Goal: Navigation & Orientation: Find specific page/section

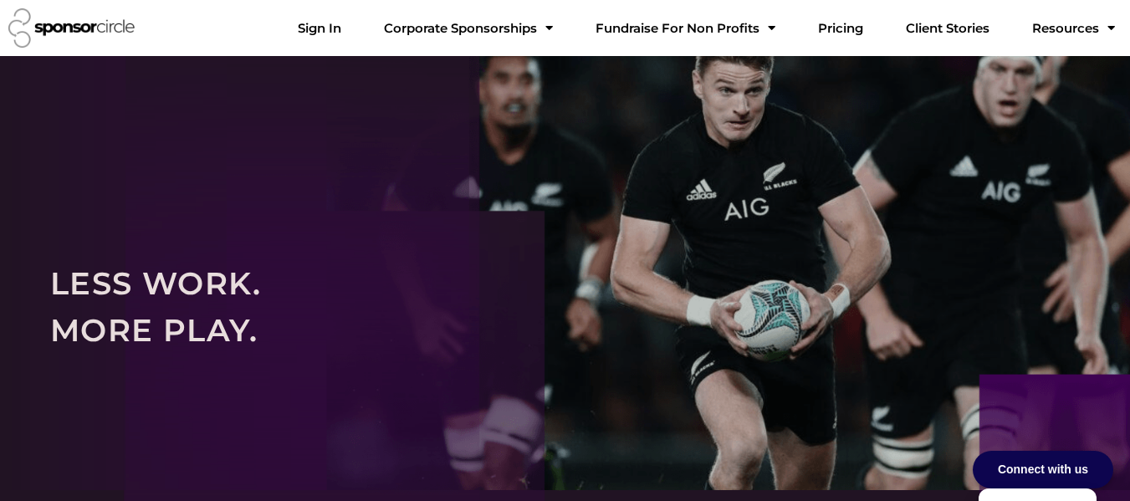
click at [88, 22] on img at bounding box center [71, 27] width 126 height 39
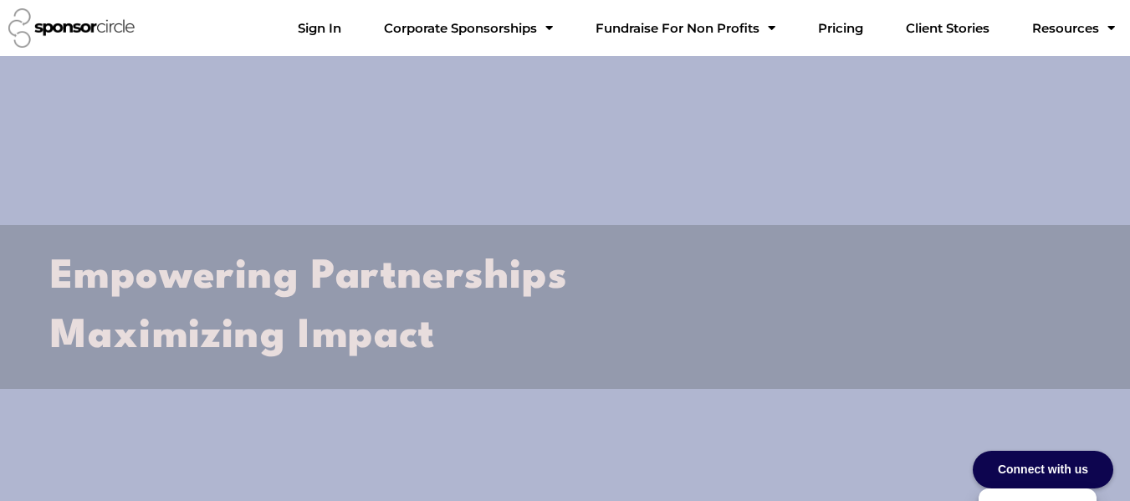
click at [69, 24] on img at bounding box center [71, 27] width 126 height 39
